Goal: Task Accomplishment & Management: Manage account settings

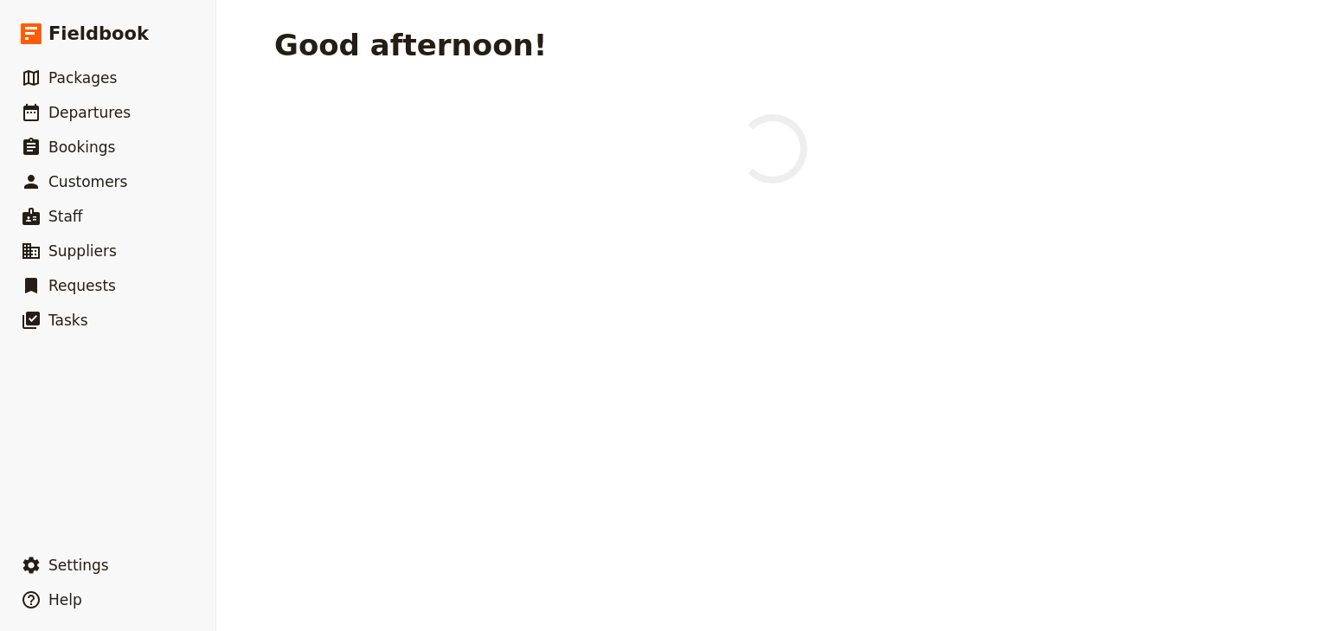
drag, startPoint x: 80, startPoint y: 119, endPoint x: 224, endPoint y: 124, distance: 143.7
click at [80, 119] on span "Departures" at bounding box center [89, 112] width 82 height 17
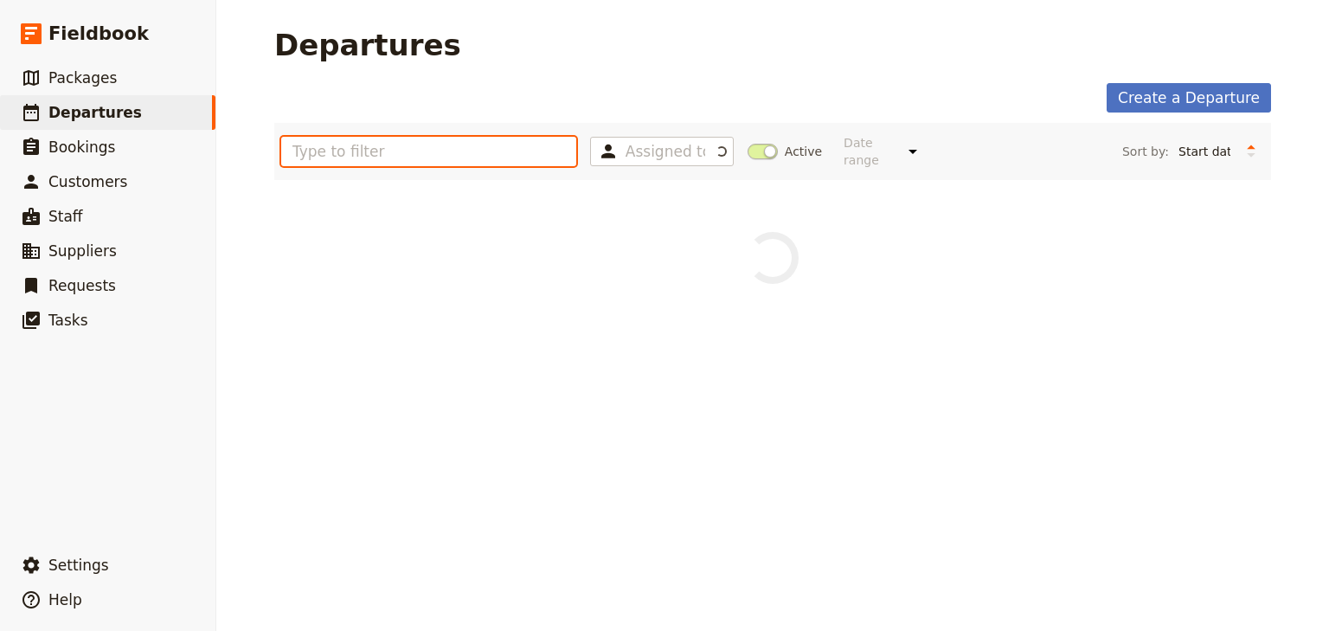
click at [356, 147] on input "text" at bounding box center [428, 151] width 295 height 29
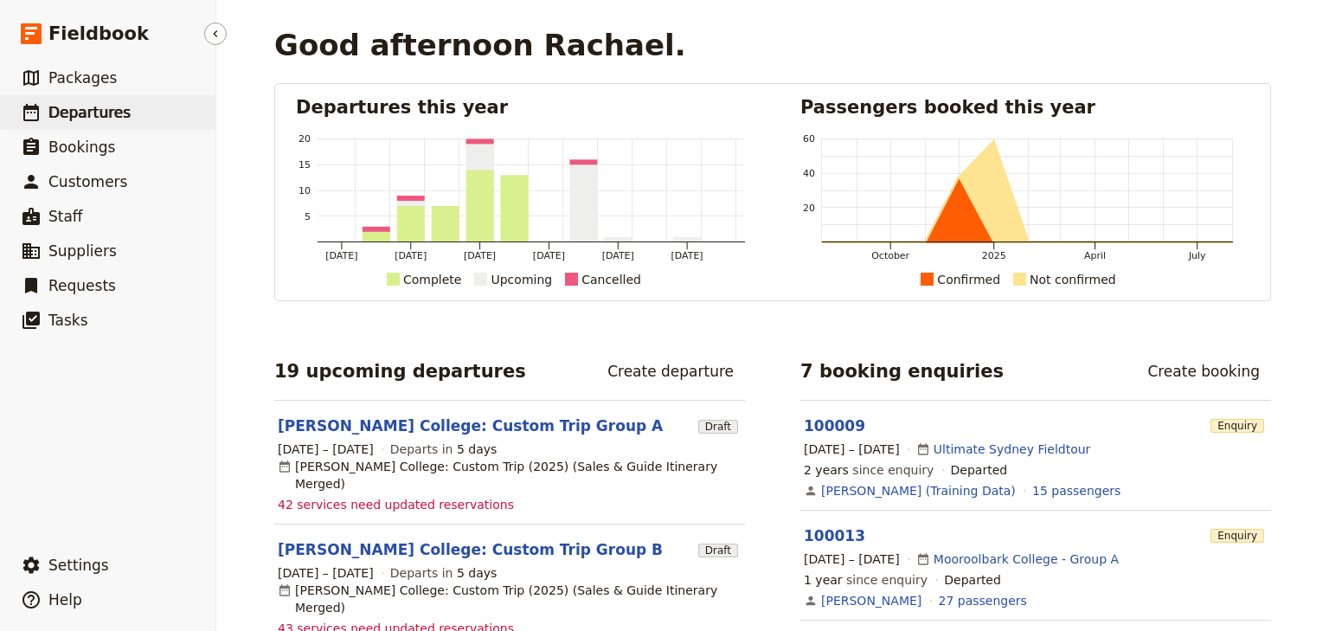
click at [85, 106] on span "Departures" at bounding box center [89, 112] width 82 height 17
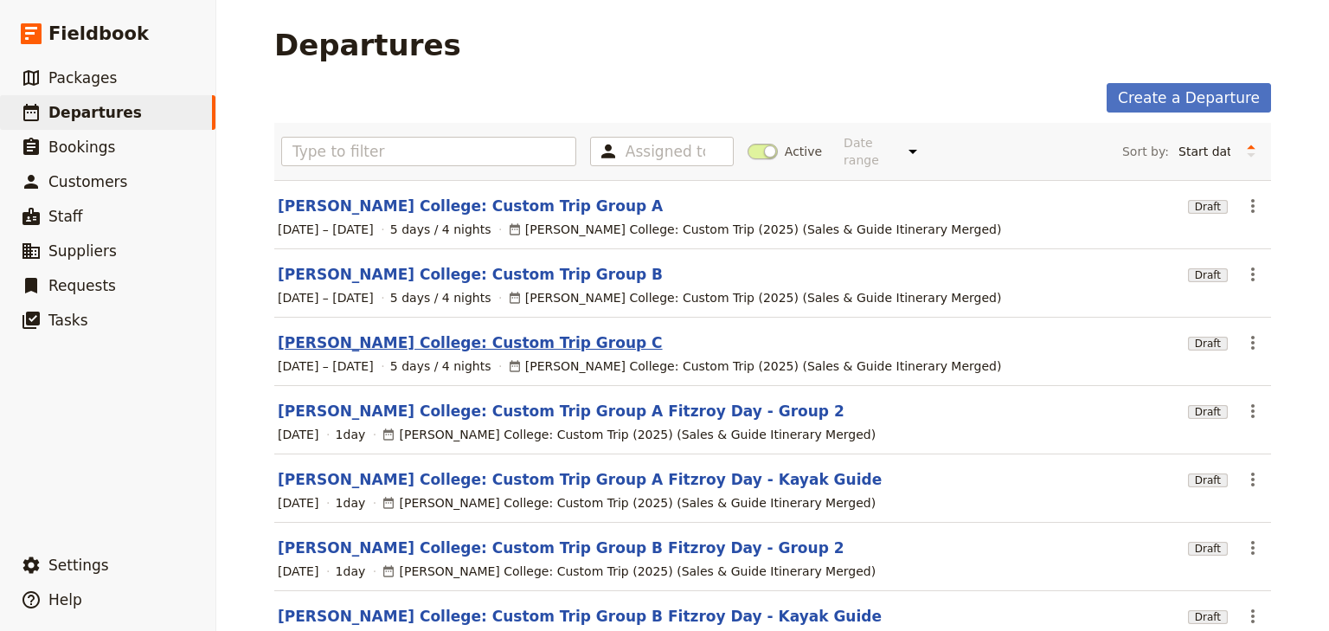
click at [484, 332] on link "[PERSON_NAME] College: Custom Trip Group C" at bounding box center [470, 342] width 385 height 21
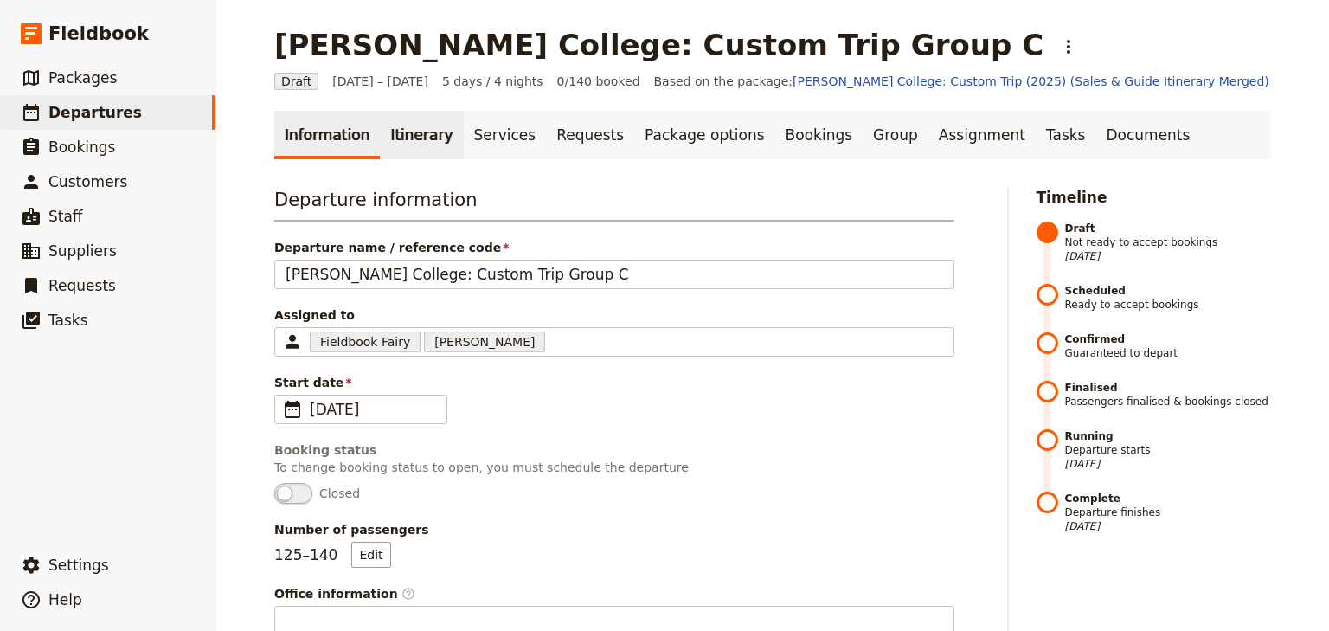
click at [411, 138] on link "Itinerary" at bounding box center [421, 135] width 83 height 48
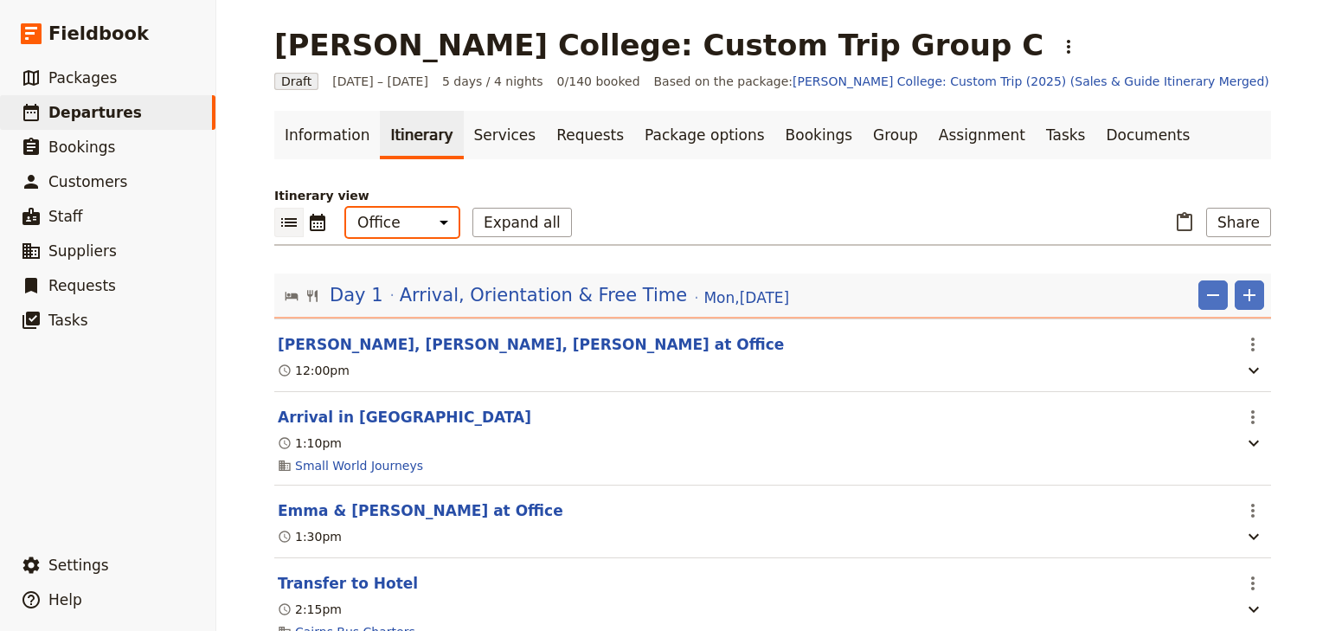
drag, startPoint x: 415, startPoint y: 225, endPoint x: 415, endPoint y: 235, distance: 10.4
click at [415, 225] on select "Office Guide Passenger Sales" at bounding box center [402, 222] width 112 height 29
select select "PASSENGER"
click at [346, 208] on select "Office Guide Passenger Sales" at bounding box center [402, 222] width 112 height 29
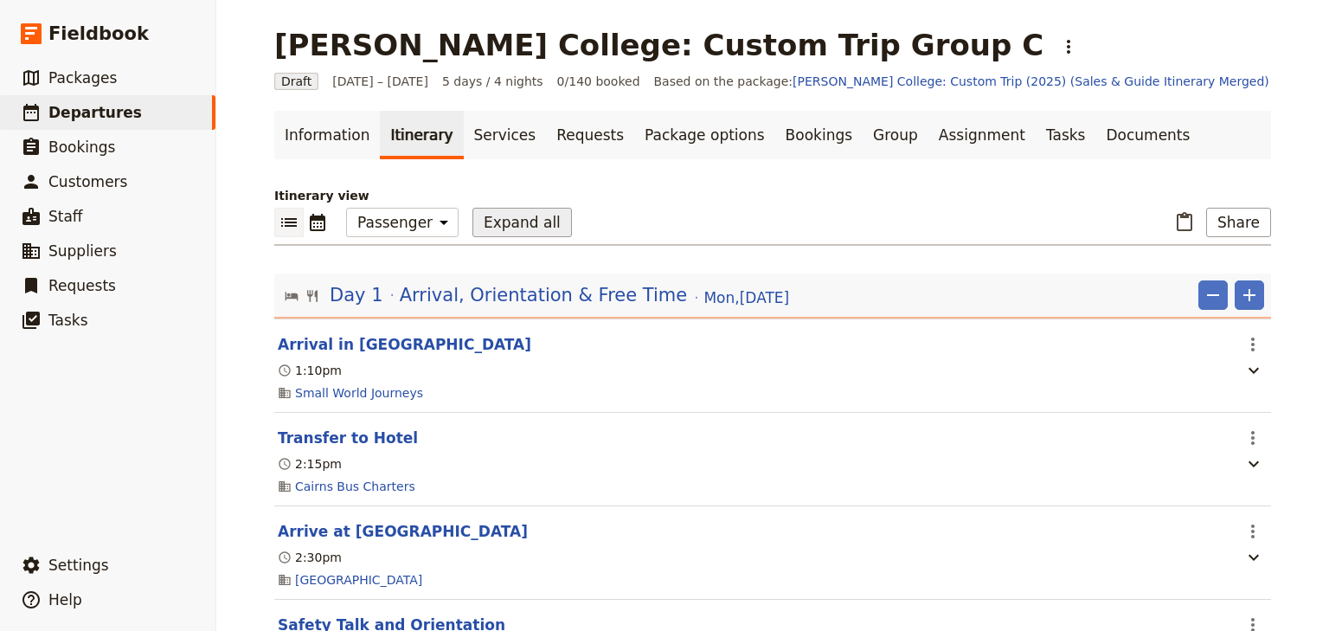
click at [510, 227] on button "Expand all" at bounding box center [521, 222] width 99 height 29
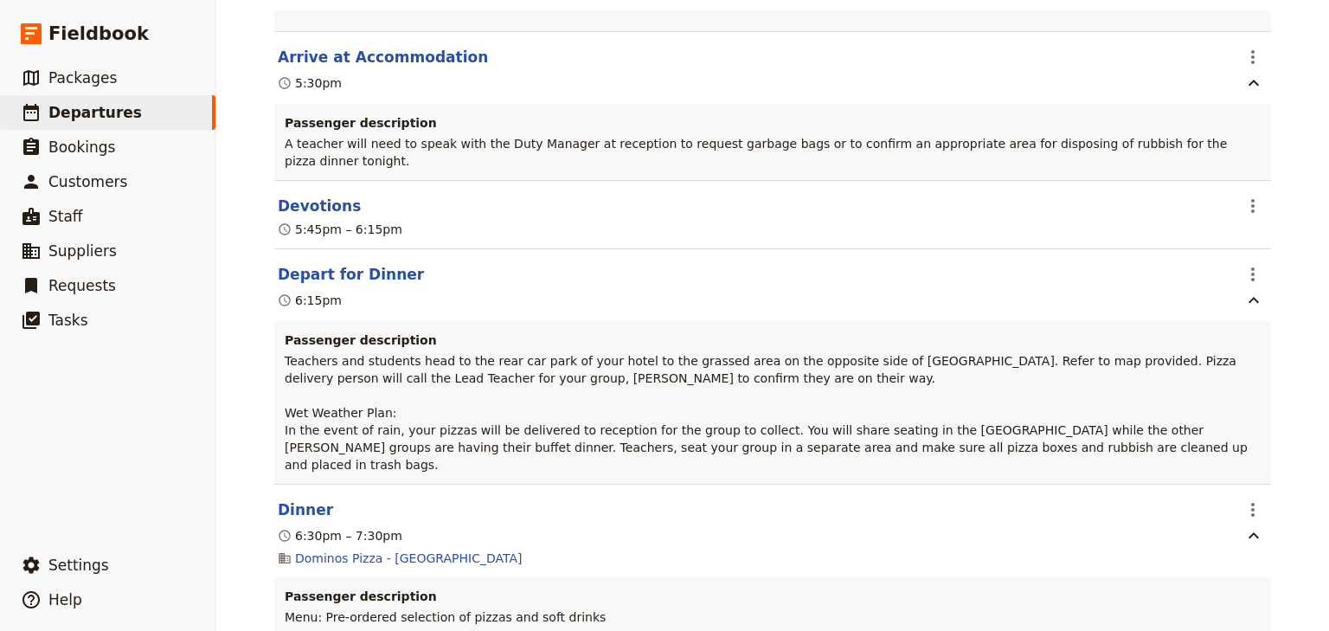
scroll to position [5121, 0]
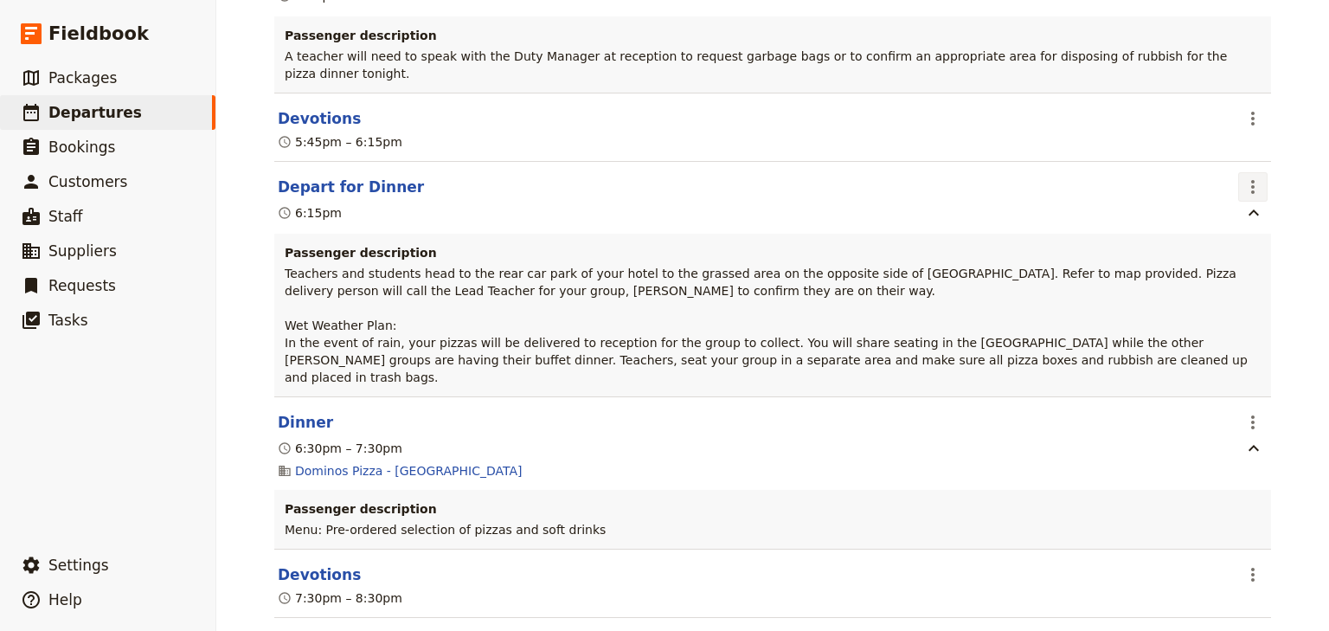
click at [1242, 176] on icon "Actions" at bounding box center [1252, 186] width 21 height 21
click at [1229, 157] on span "Edit this itinerary item" at bounding box center [1167, 158] width 136 height 17
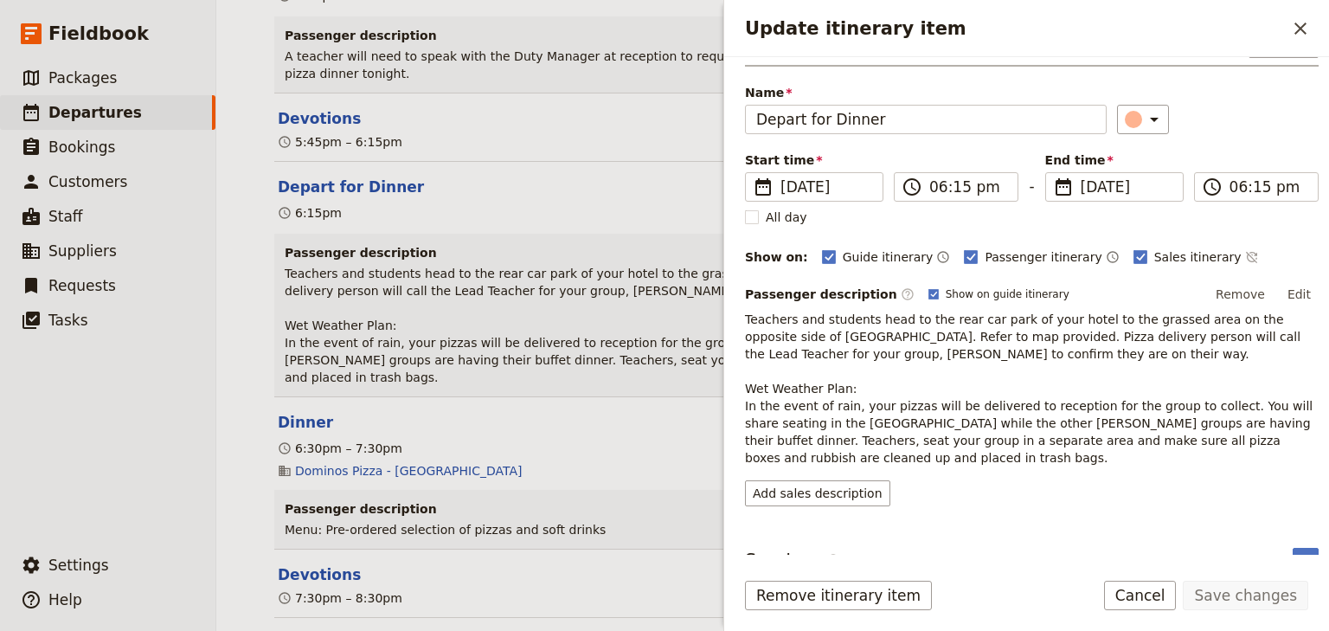
scroll to position [66, 0]
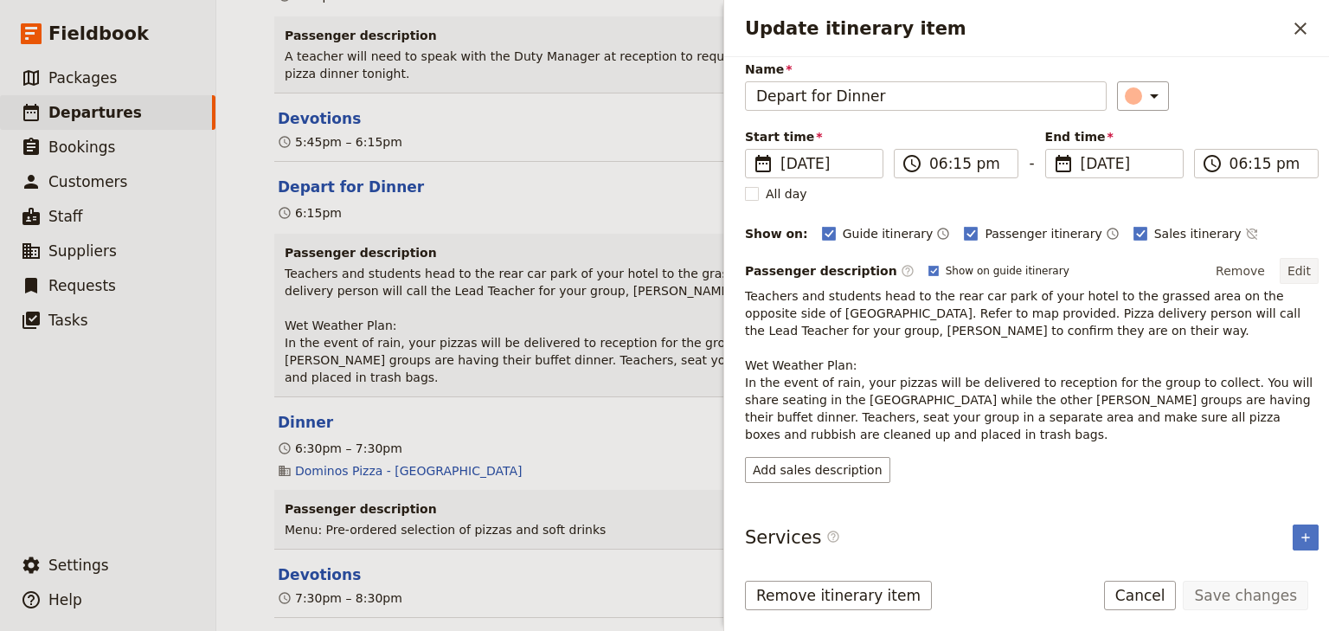
click at [1295, 266] on button "Edit" at bounding box center [1298, 271] width 39 height 26
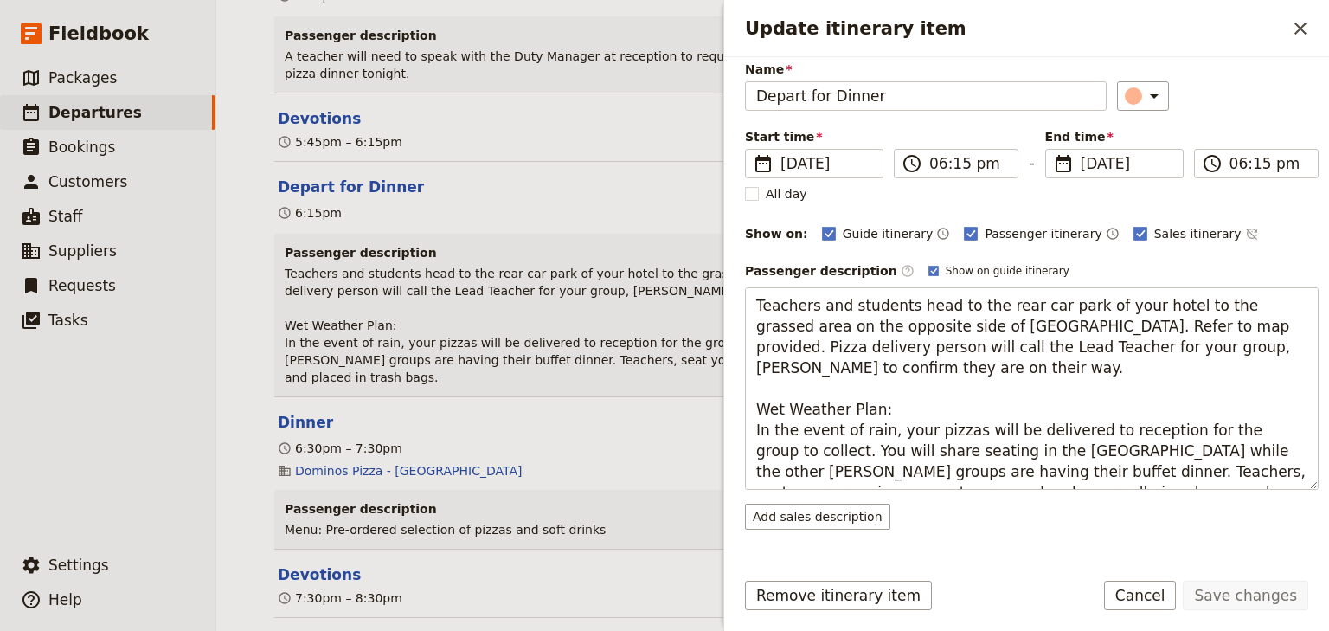
scroll to position [0, 0]
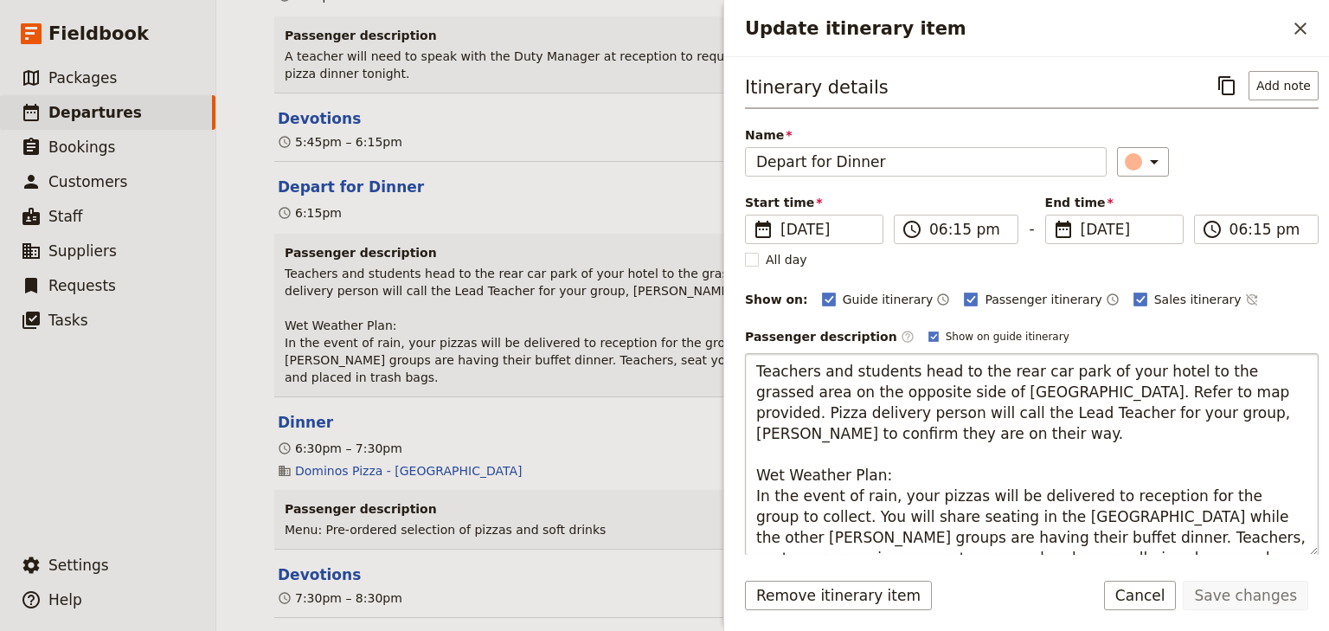
click at [858, 435] on textarea "Teachers and students head to the rear car park of your hotel to the grassed ar…" at bounding box center [1032, 454] width 574 height 202
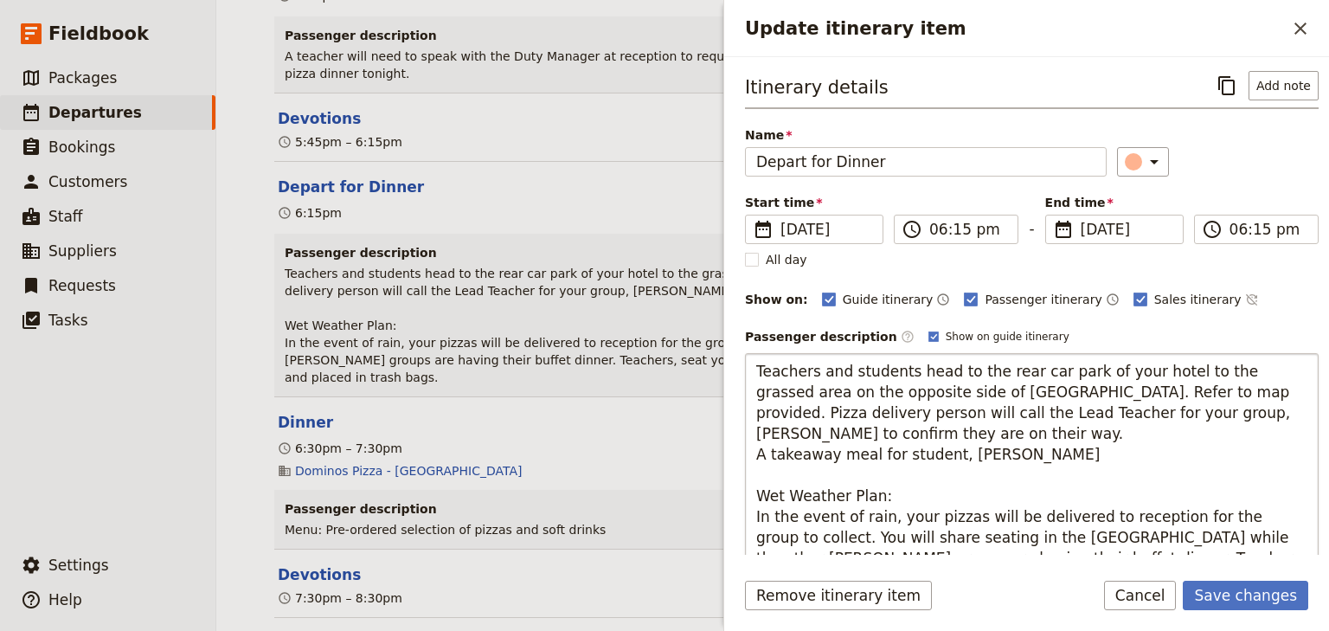
type textarea "Teachers and students head to the rear car park of your hotel to the grassed ar…"
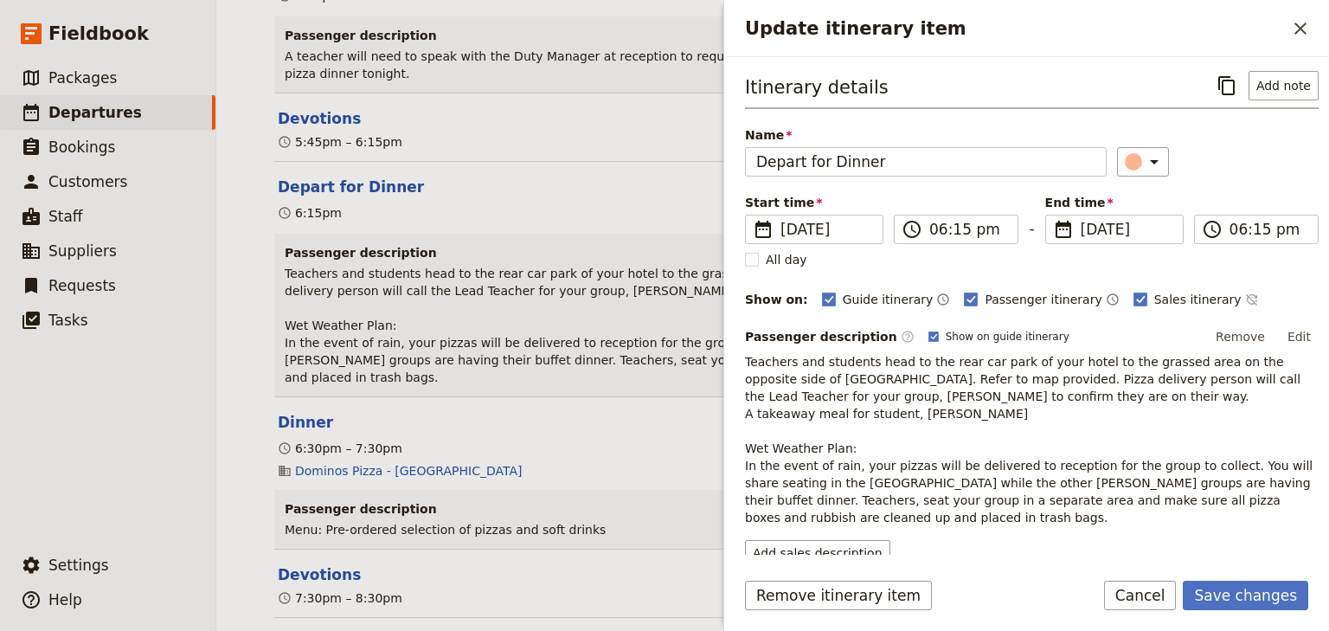
click at [814, 418] on p "Teachers and students head to the rear car park of your hotel to the grassed ar…" at bounding box center [1032, 439] width 574 height 173
click at [986, 412] on p "Teachers and students head to the rear car park of your hotel to the grassed ar…" at bounding box center [1032, 439] width 574 height 173
drag, startPoint x: 1305, startPoint y: 336, endPoint x: 1282, endPoint y: 346, distance: 25.6
click at [1303, 336] on button "Edit" at bounding box center [1298, 337] width 39 height 26
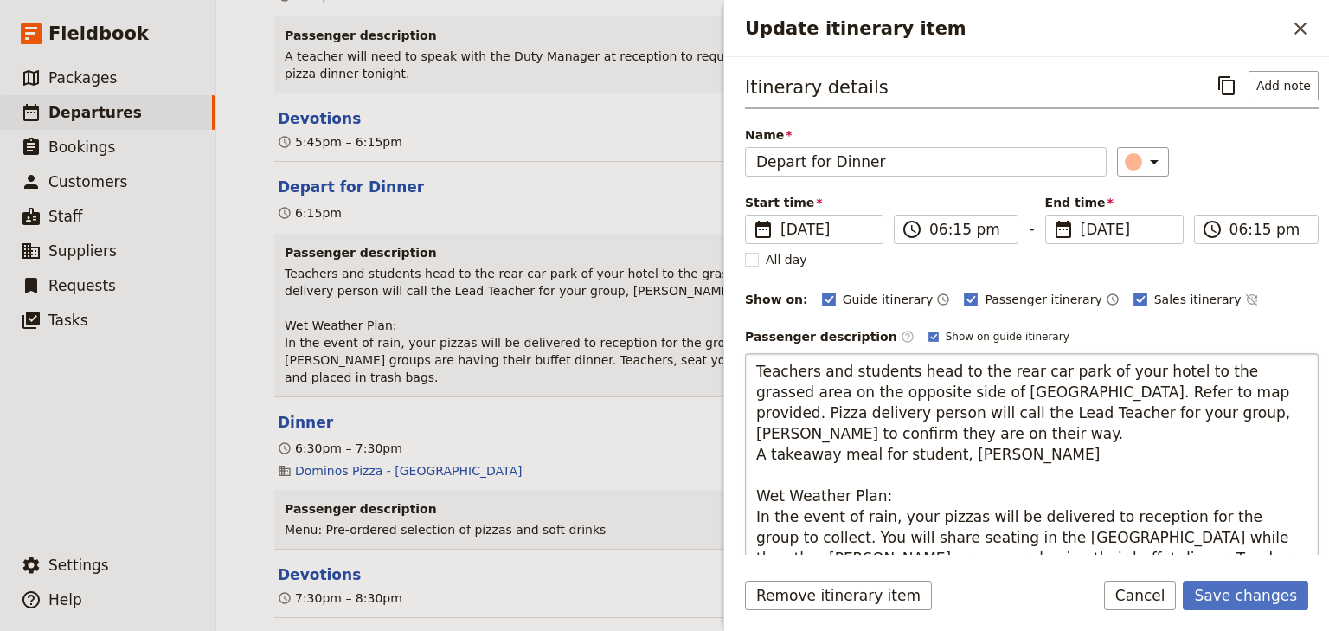
click at [1050, 453] on textarea "Teachers and students head to the rear car park of your hotel to the grassed ar…" at bounding box center [1032, 464] width 574 height 223
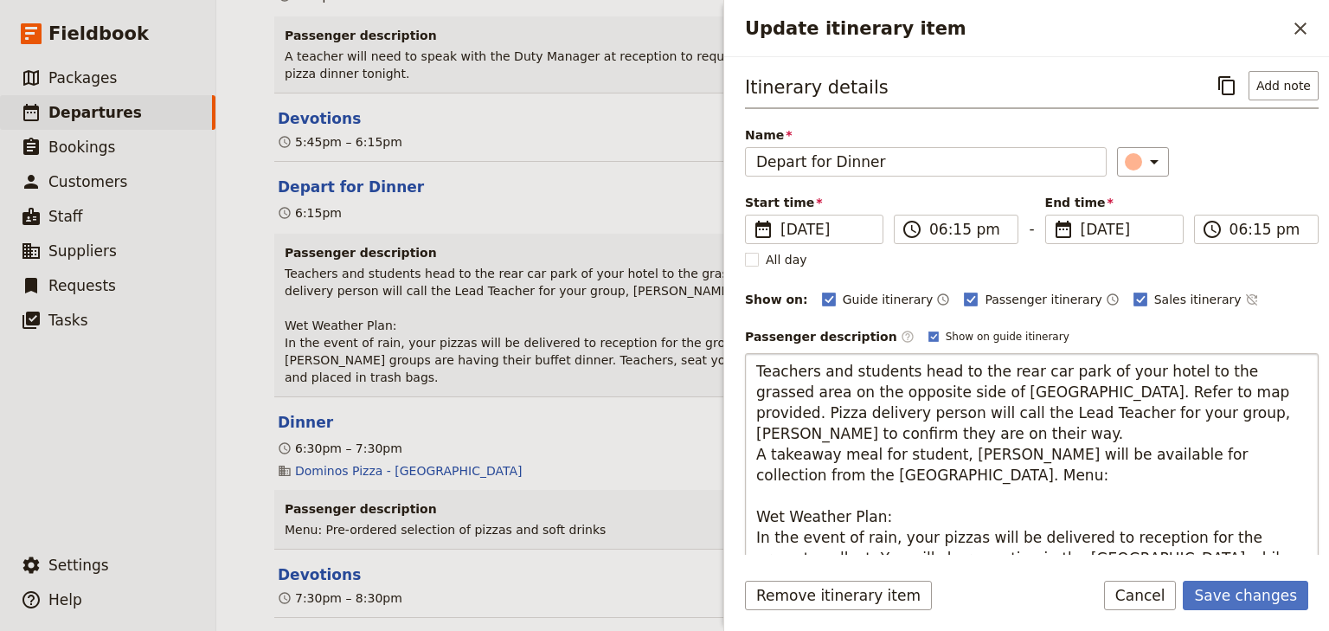
type textarea "Teachers and students head to the rear car park of your hotel to the grassed ar…"
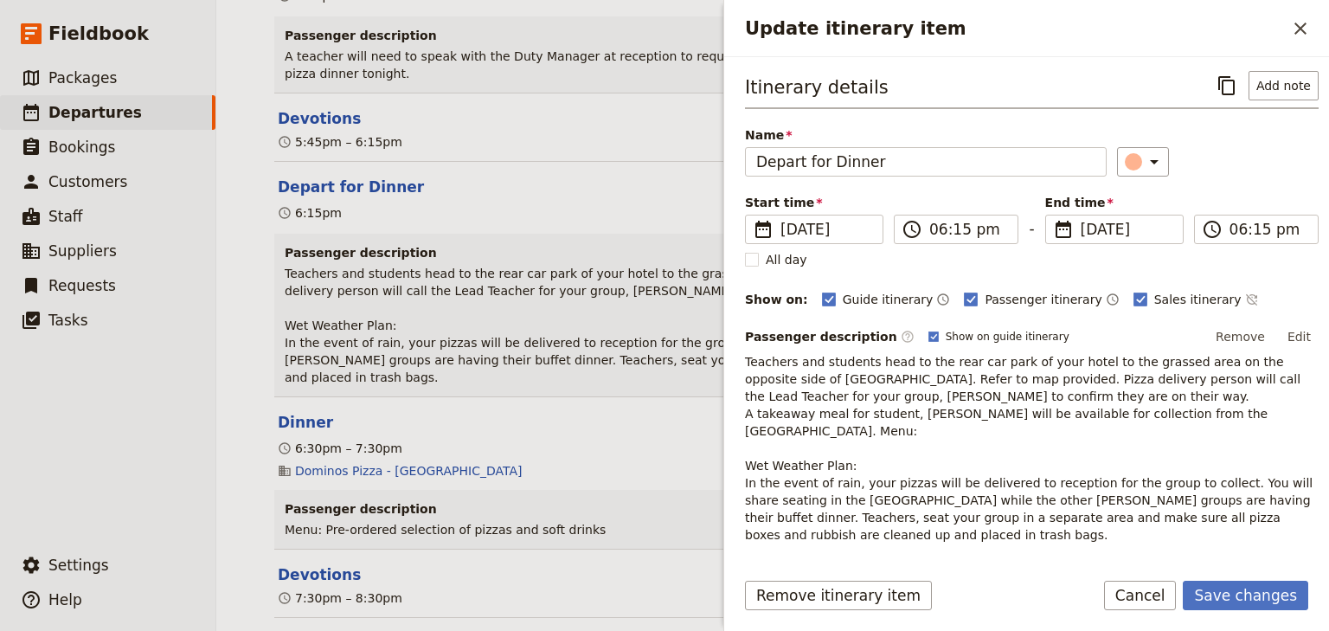
drag, startPoint x: 1288, startPoint y: 332, endPoint x: 1278, endPoint y: 340, distance: 13.0
click at [1287, 334] on button "Edit" at bounding box center [1298, 337] width 39 height 26
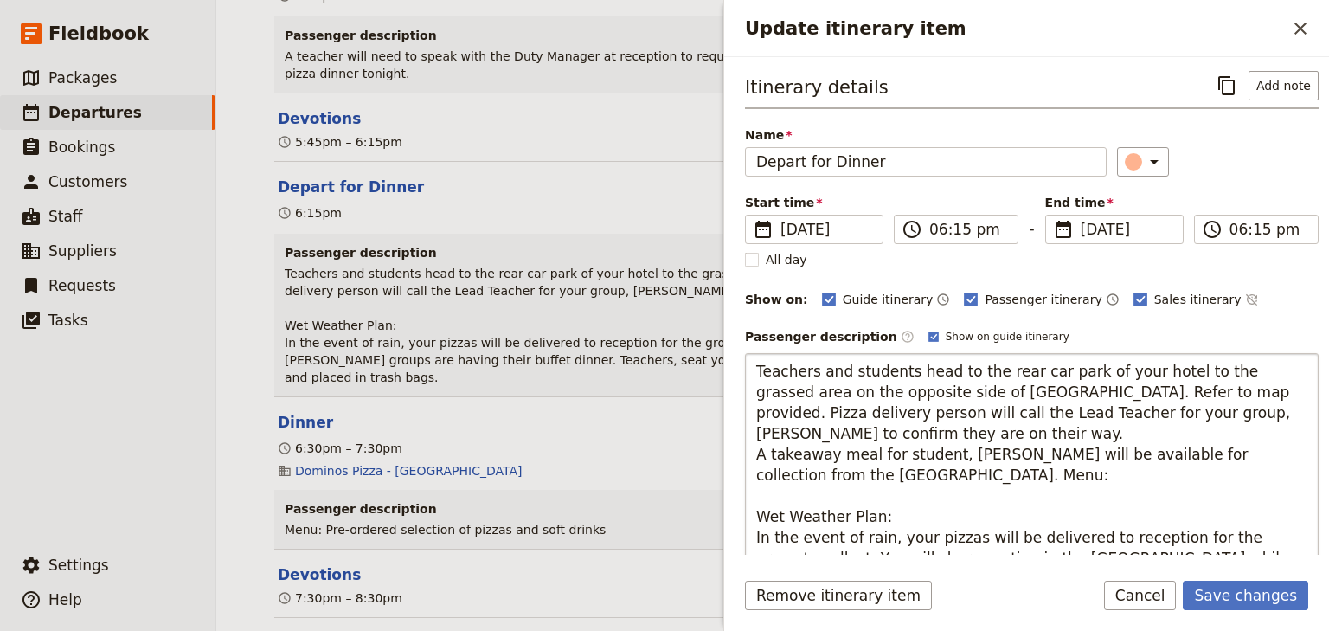
click at [983, 475] on textarea "Teachers and students head to the rear car park of your hotel to the grassed ar…" at bounding box center [1032, 475] width 574 height 244
type textarea "Teachers and students head to the rear car park of your hotel to the grassed ar…"
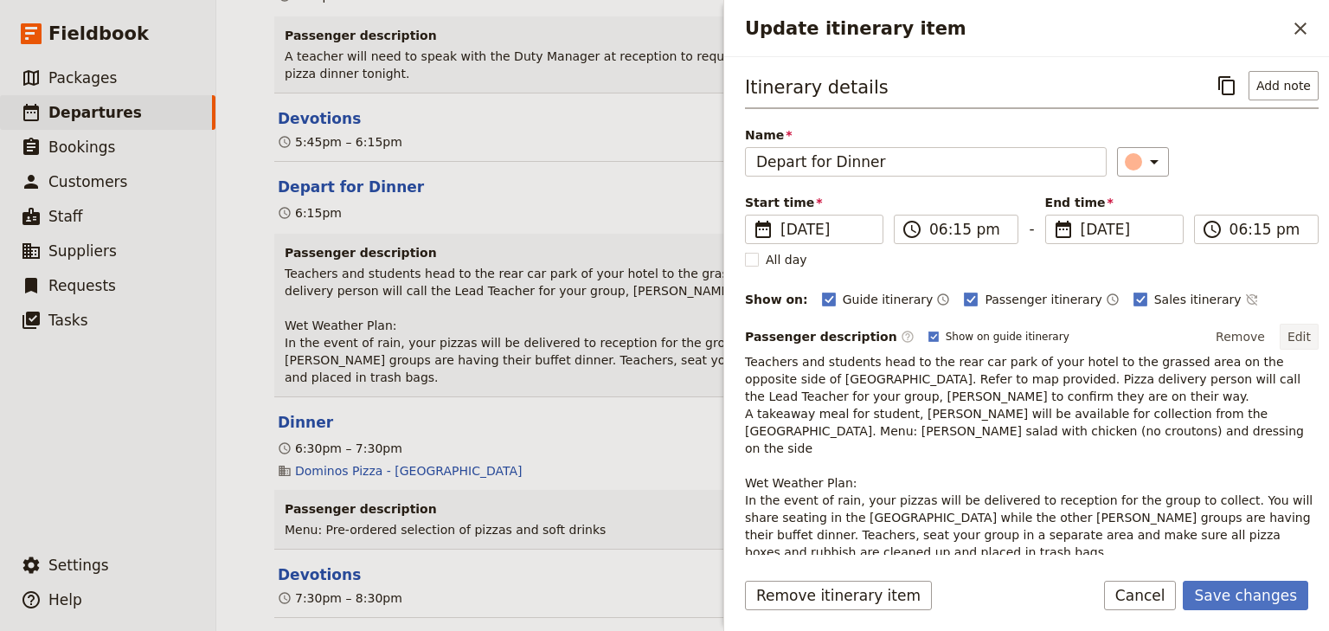
click at [1282, 333] on button "Edit" at bounding box center [1298, 337] width 39 height 26
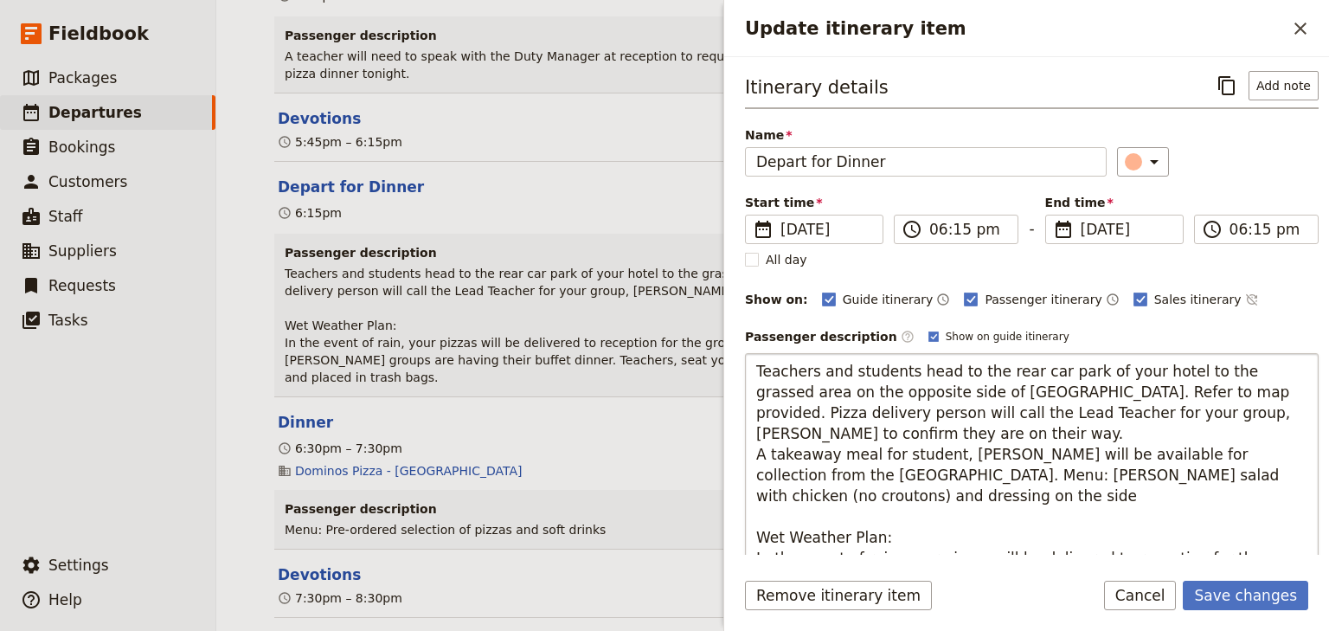
click at [1014, 468] on textarea "Teachers and students head to the rear car park of your hotel to the grassed ar…" at bounding box center [1032, 485] width 574 height 265
click at [877, 422] on textarea "Teachers and students head to the rear car park of your hotel to the grassed ar…" at bounding box center [1032, 495] width 574 height 285
click at [1006, 467] on textarea "Teachers and students head to the rear car park of your hotel to the grassed ar…" at bounding box center [1032, 495] width 574 height 285
click at [888, 497] on textarea "Teachers and students head to the rear car park of your hotel to the grassed ar…" at bounding box center [1032, 495] width 574 height 285
type textarea "Teachers and students head to the rear car park of your hotel to the grassed ar…"
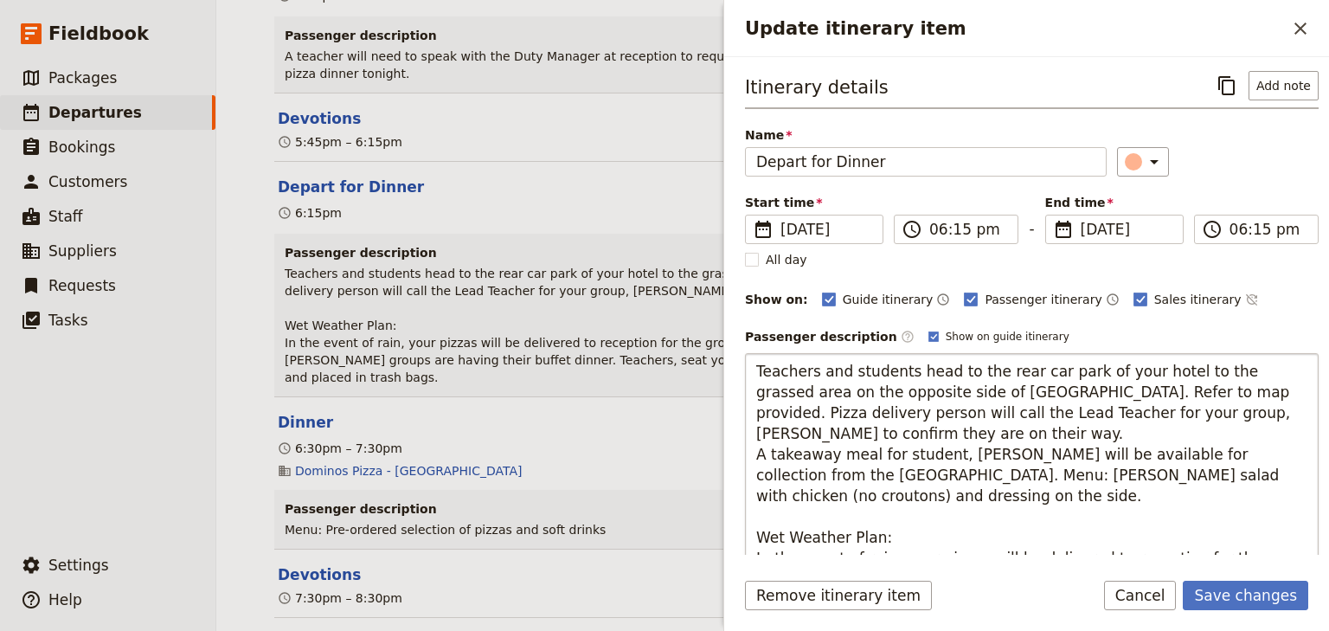
click at [985, 437] on textarea "Teachers and students head to the rear car park of your hotel to the grassed ar…" at bounding box center [1032, 495] width 574 height 285
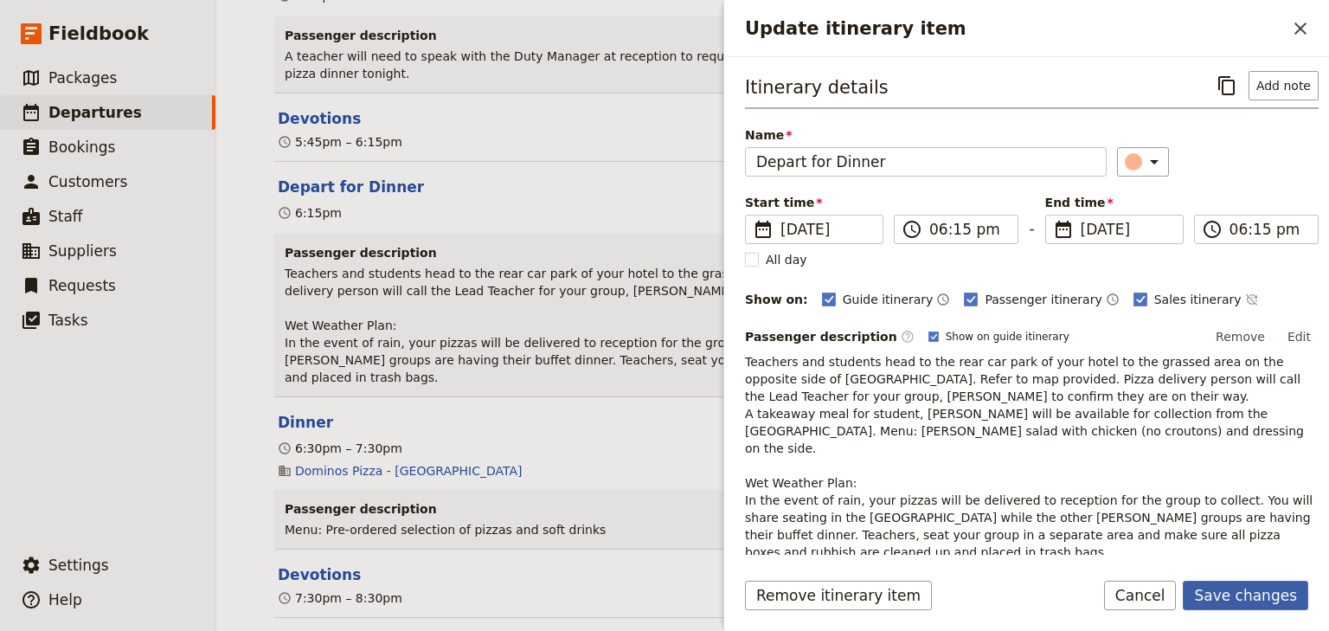
click at [1223, 592] on button "Save changes" at bounding box center [1245, 594] width 125 height 29
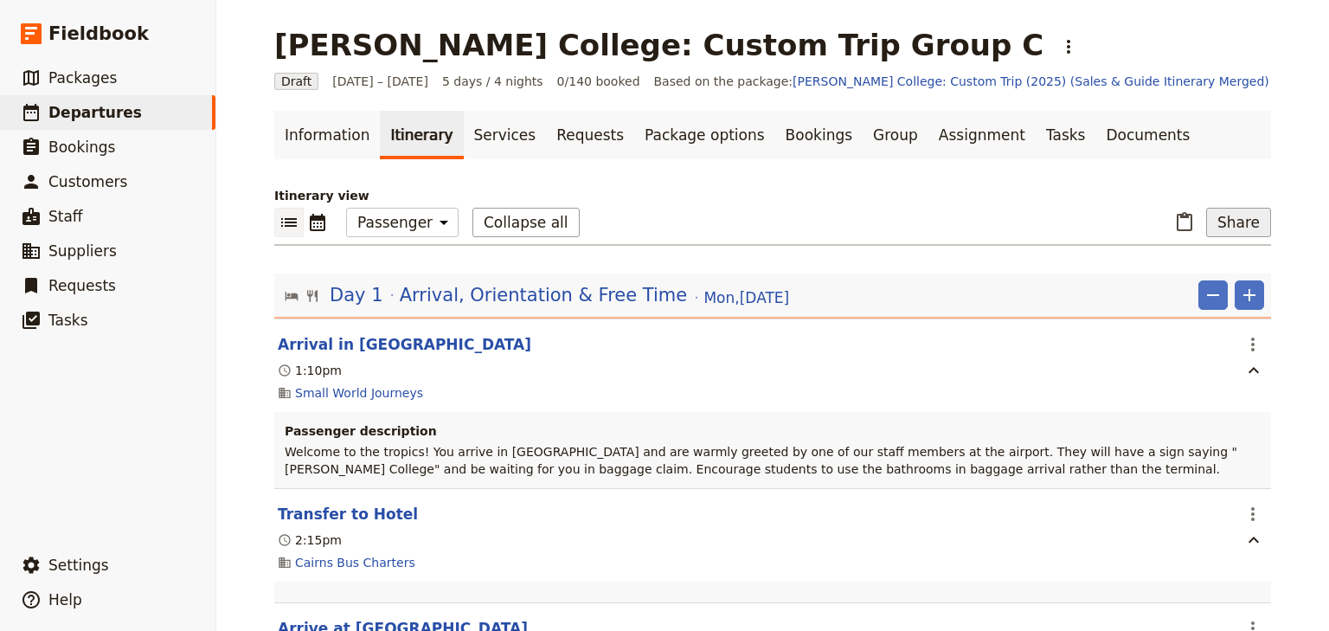
click at [1256, 222] on button "Share" at bounding box center [1238, 222] width 65 height 29
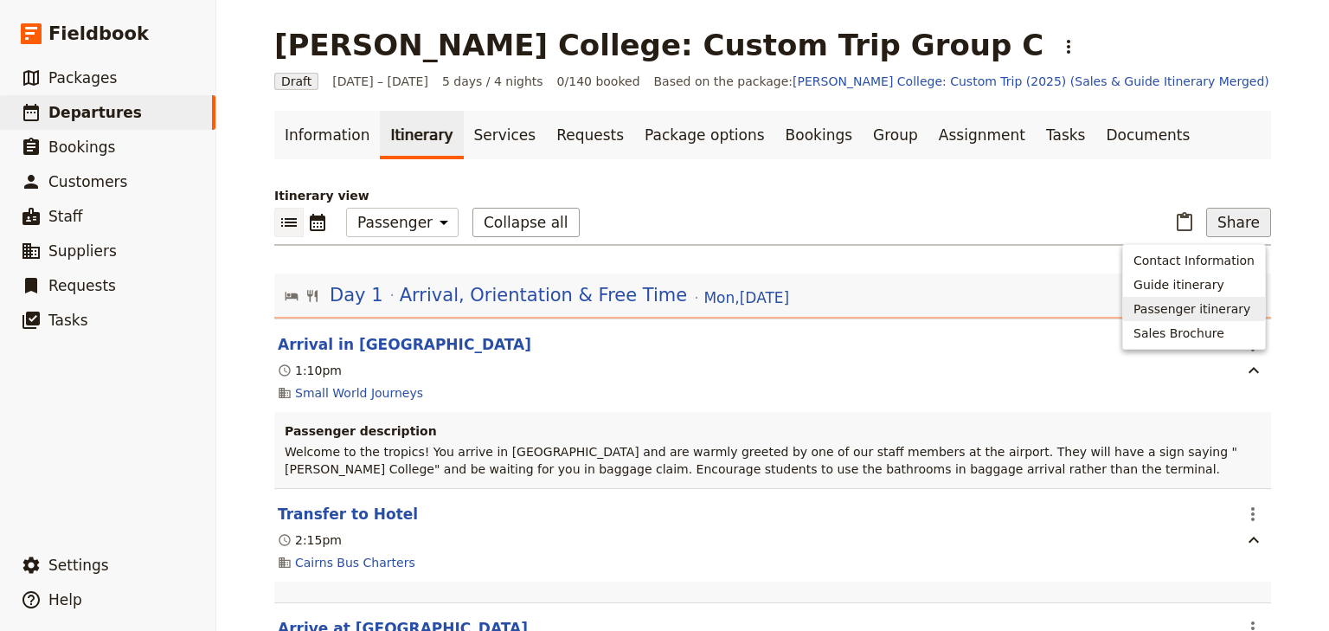
click at [1189, 311] on span "Passenger itinerary" at bounding box center [1191, 308] width 117 height 17
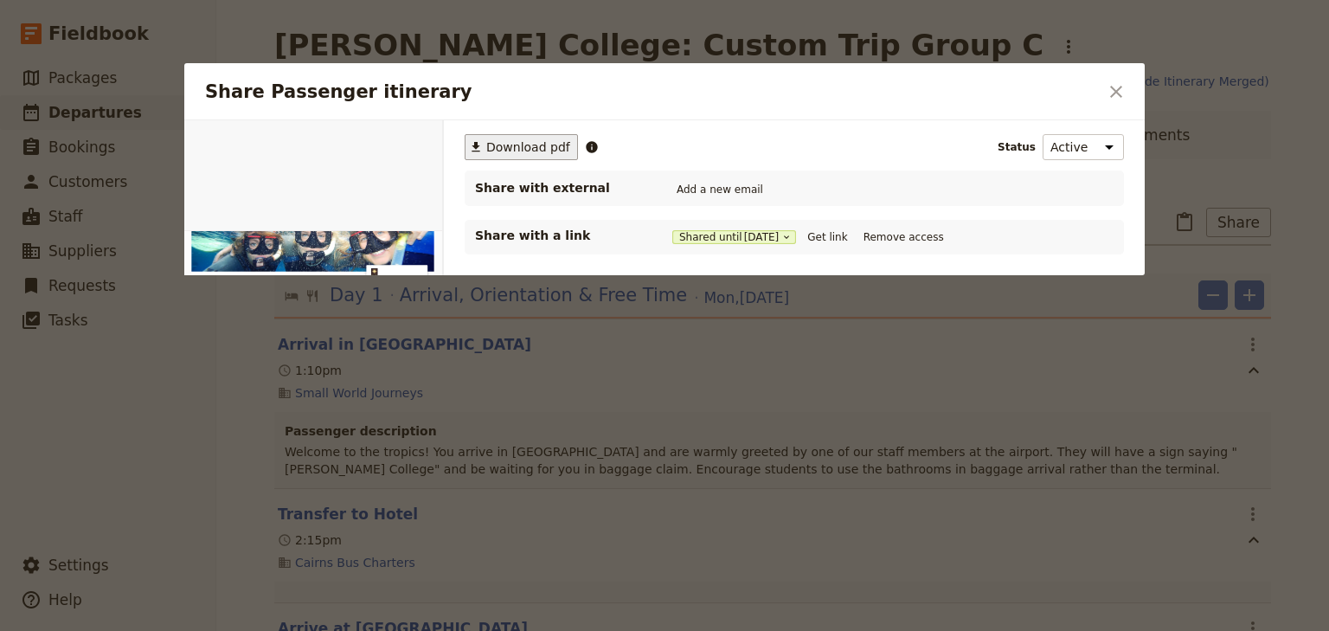
click at [509, 151] on span "Download pdf" at bounding box center [528, 146] width 84 height 17
